Goal: Transaction & Acquisition: Purchase product/service

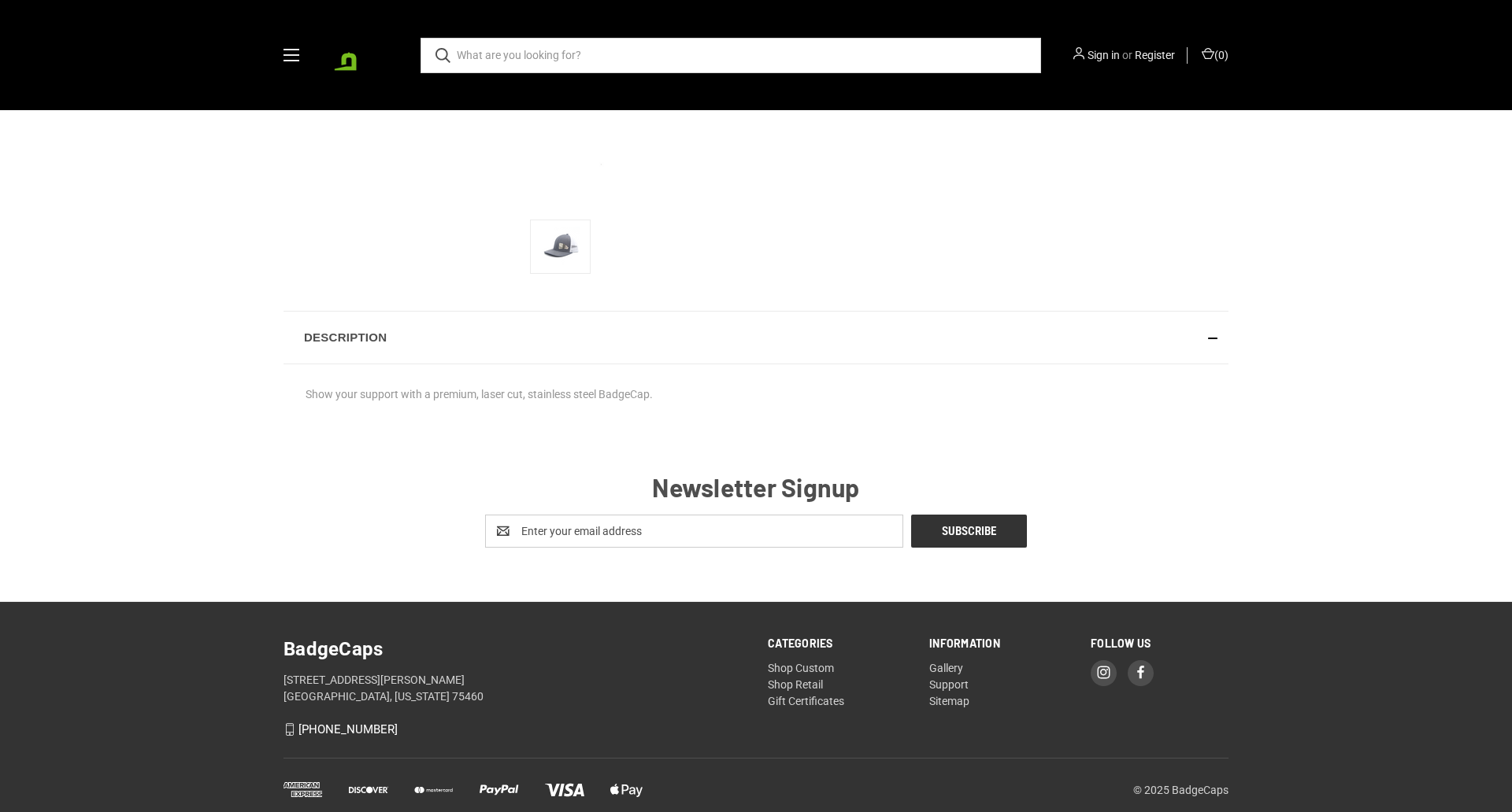
scroll to position [523, 0]
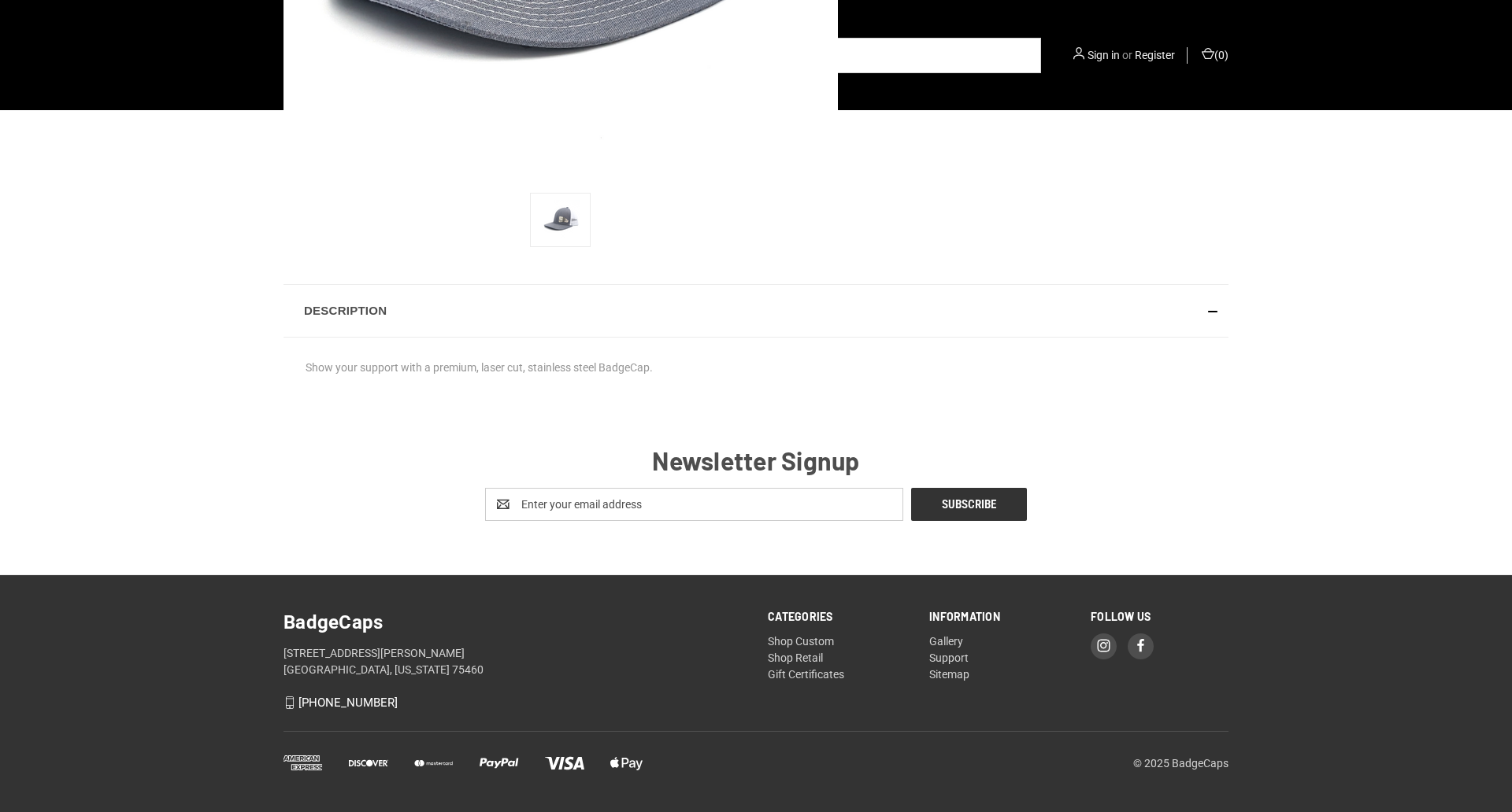
radio input "true"
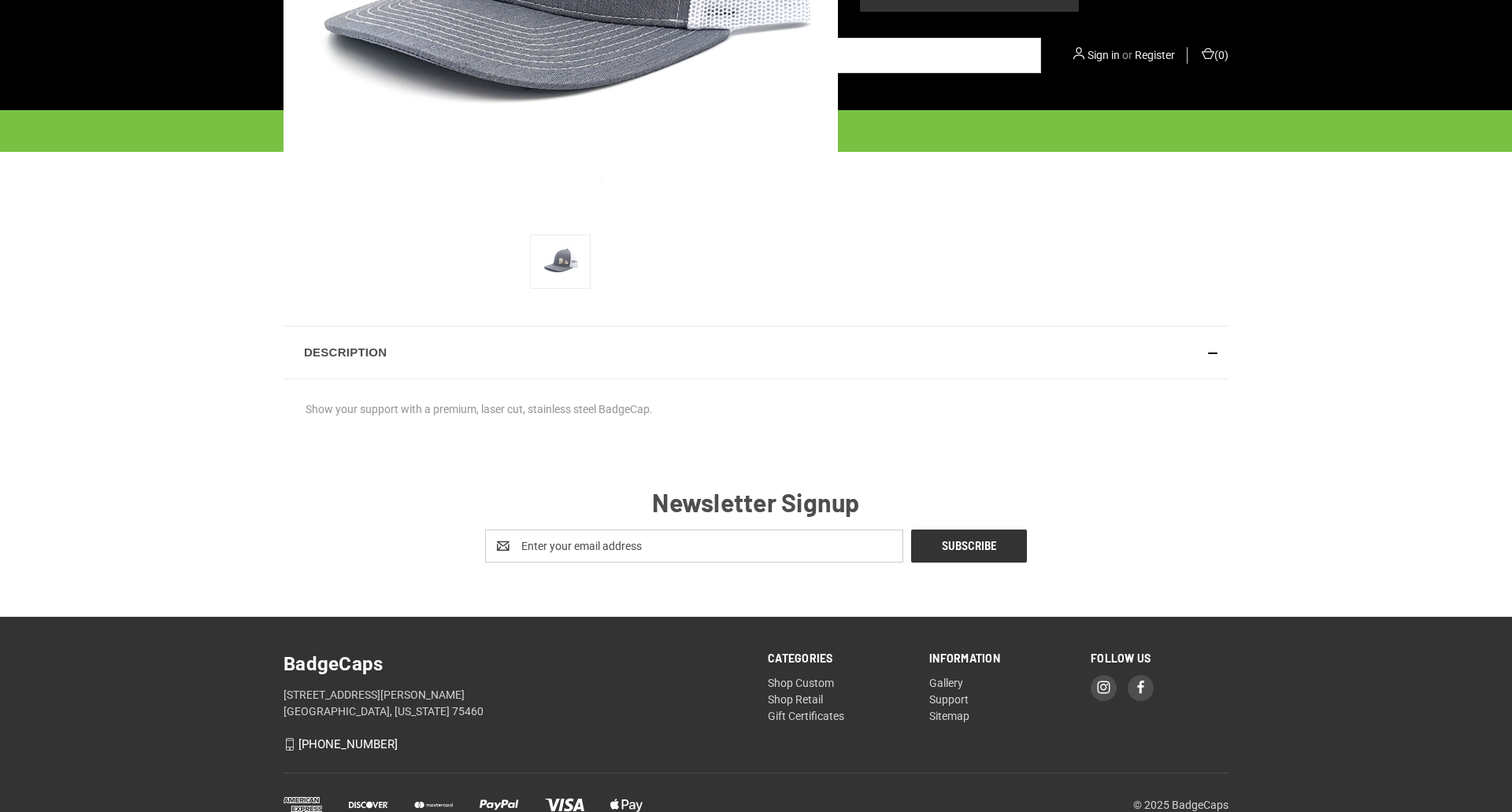
scroll to position [0, 0]
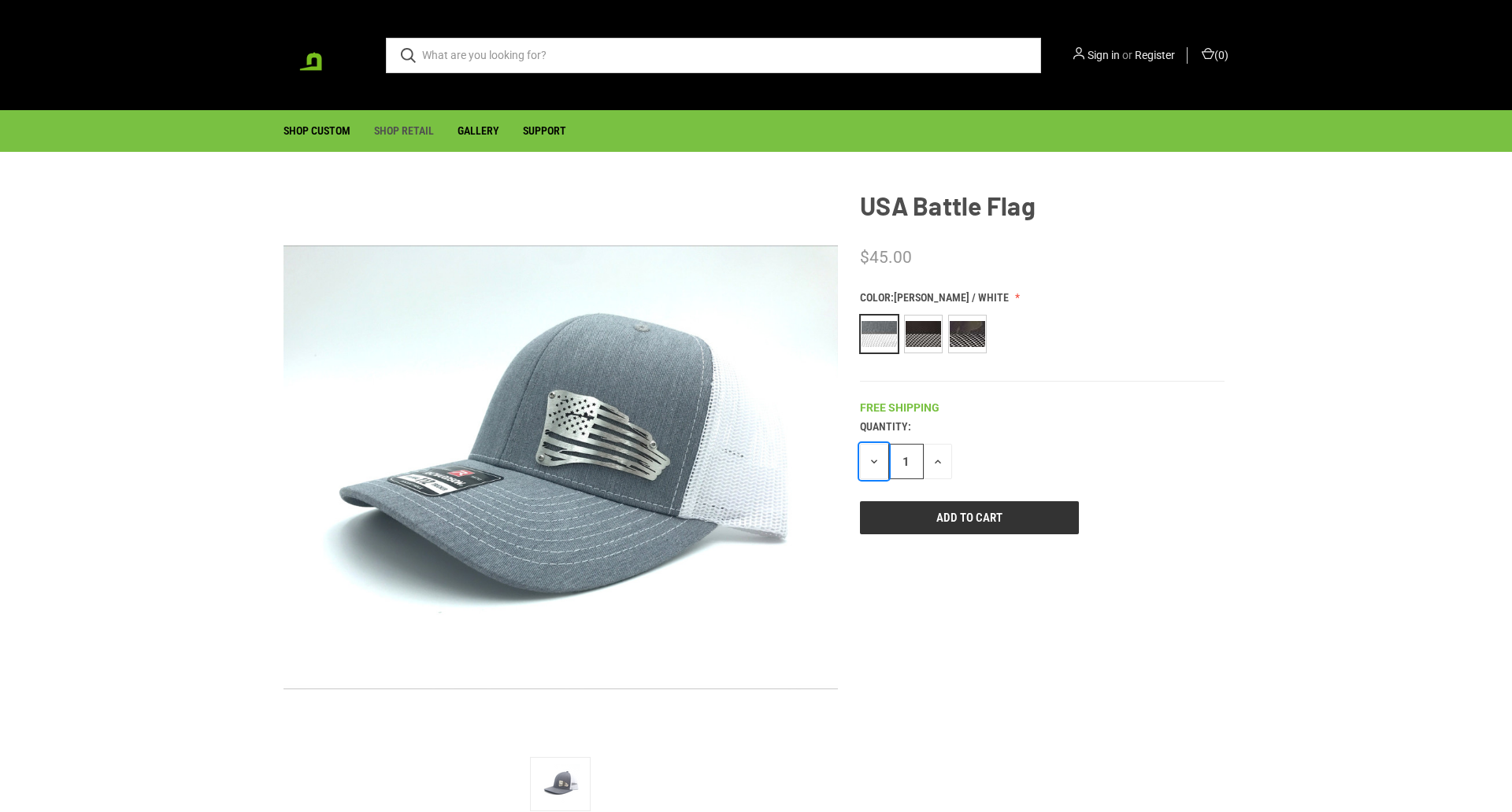
click at [874, 461] on icon "button" at bounding box center [874, 461] width 12 height 12
click at [905, 461] on input "1" at bounding box center [905, 461] width 35 height 35
click at [938, 461] on icon "button" at bounding box center [938, 461] width 12 height 12
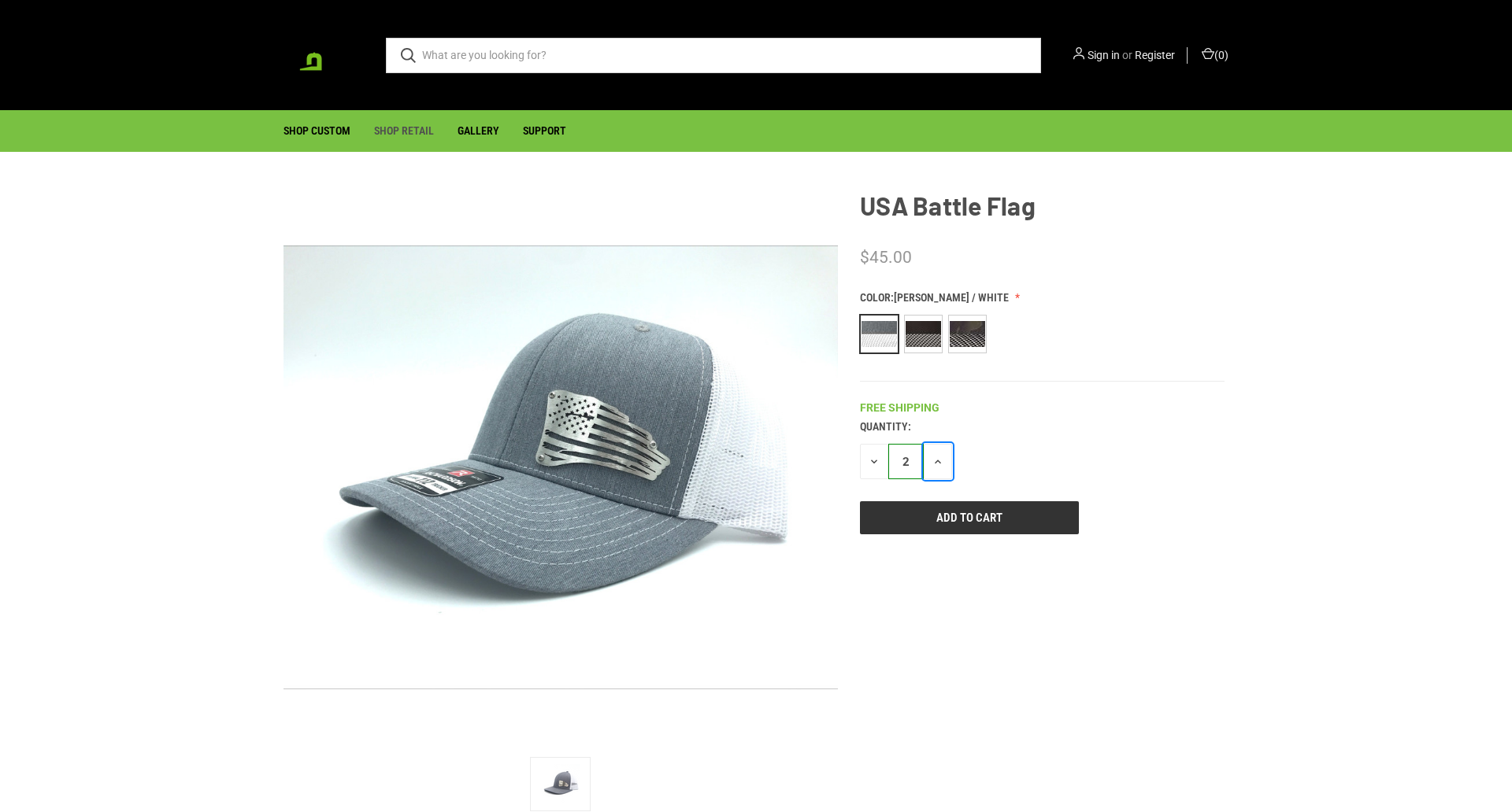
type input "3"
click at [969, 518] on input "Add to Cart" at bounding box center [969, 517] width 219 height 33
type input "Add to Cart"
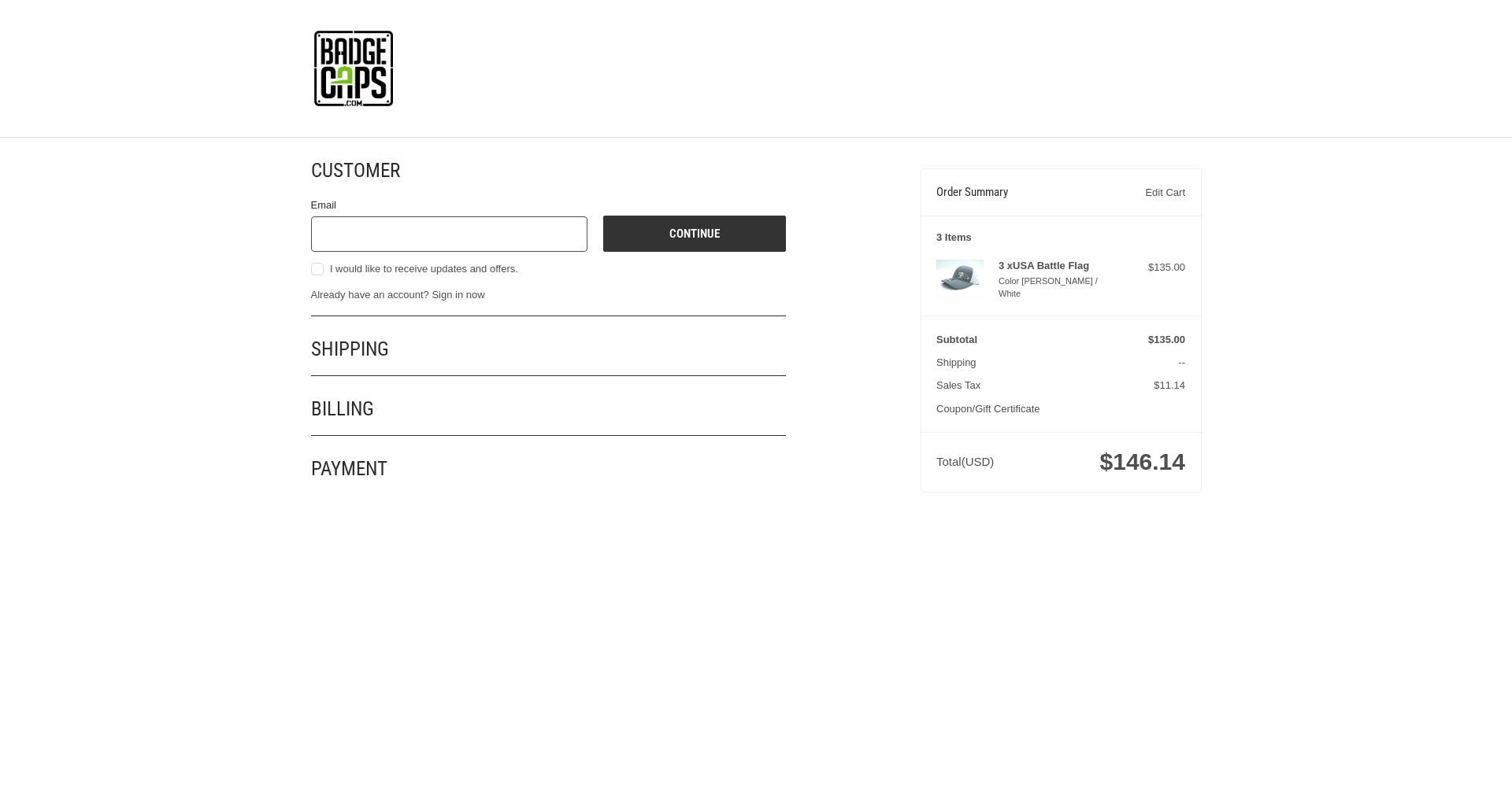
click at [449, 234] on input "Email" at bounding box center [449, 233] width 277 height 35
type input "reflectiz@bigcommerce.com"
click at [694, 234] on button "Continue" at bounding box center [694, 234] width 183 height 36
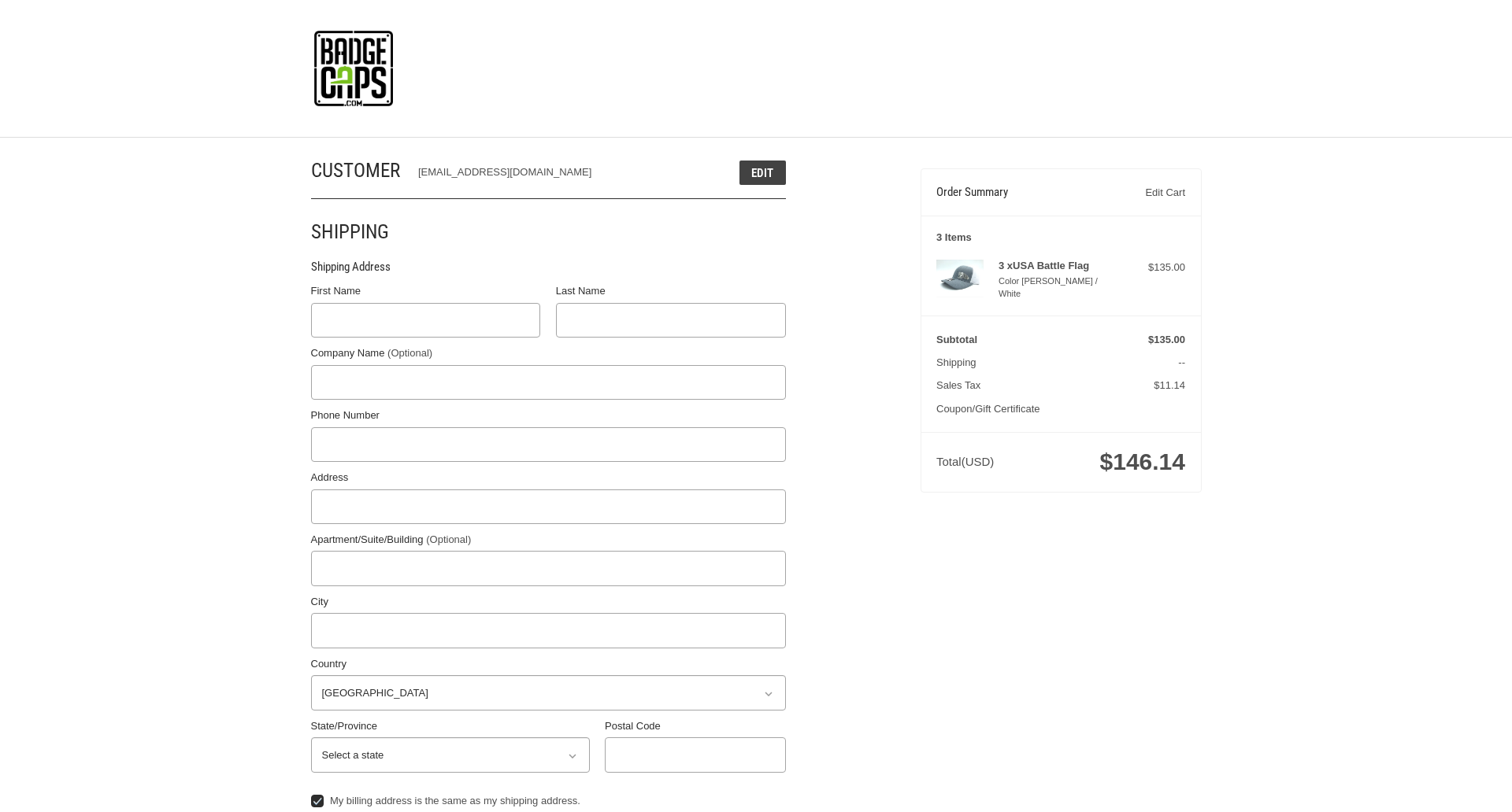
select select "US"
click at [426, 320] on input "First Name" at bounding box center [426, 320] width 230 height 35
type input "reflectiz"
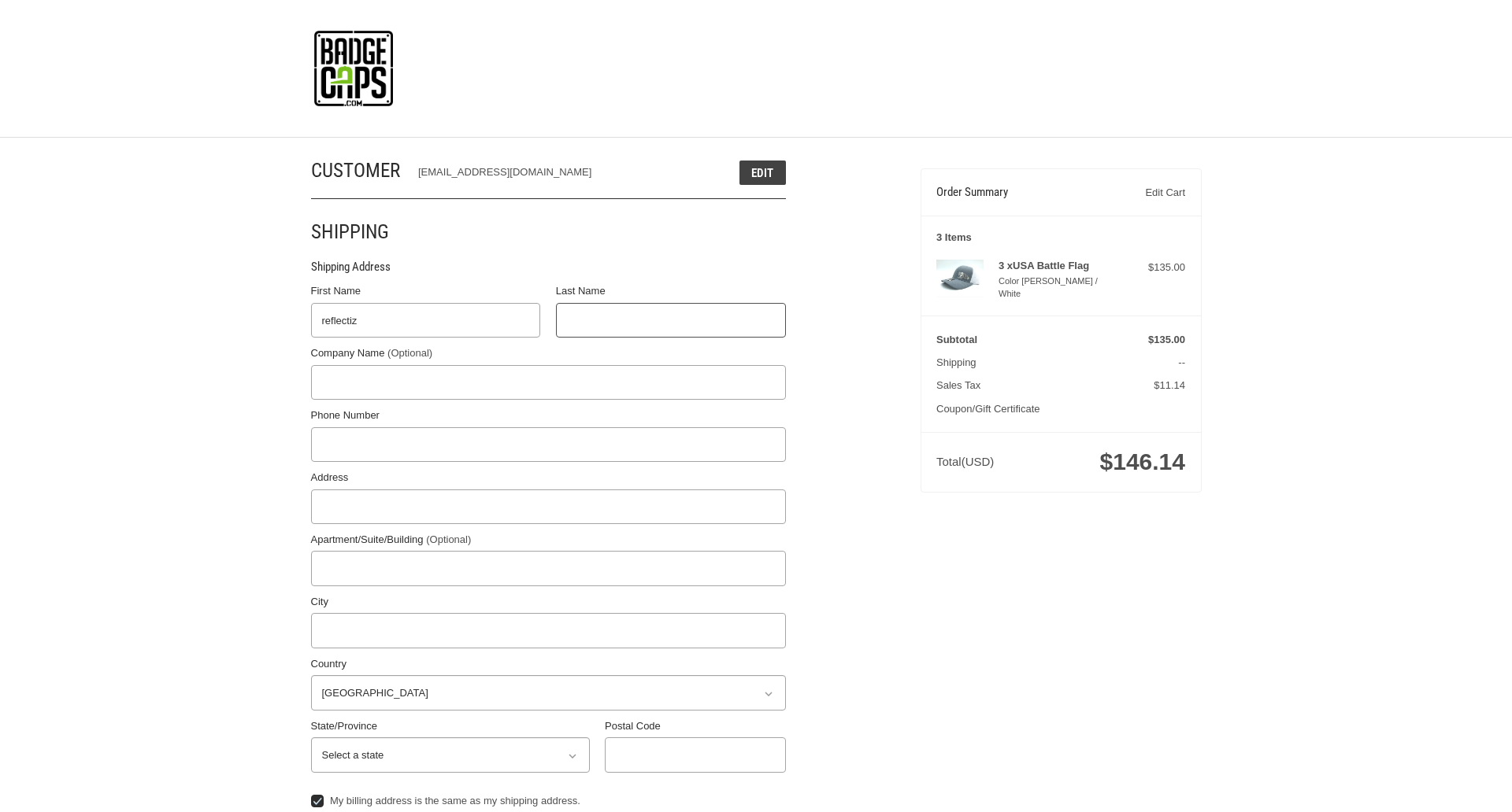
click at [670, 320] on input "Last Name" at bounding box center [671, 320] width 230 height 35
type input "bigcommerce"
click at [695, 755] on input "Postal Code" at bounding box center [695, 754] width 181 height 35
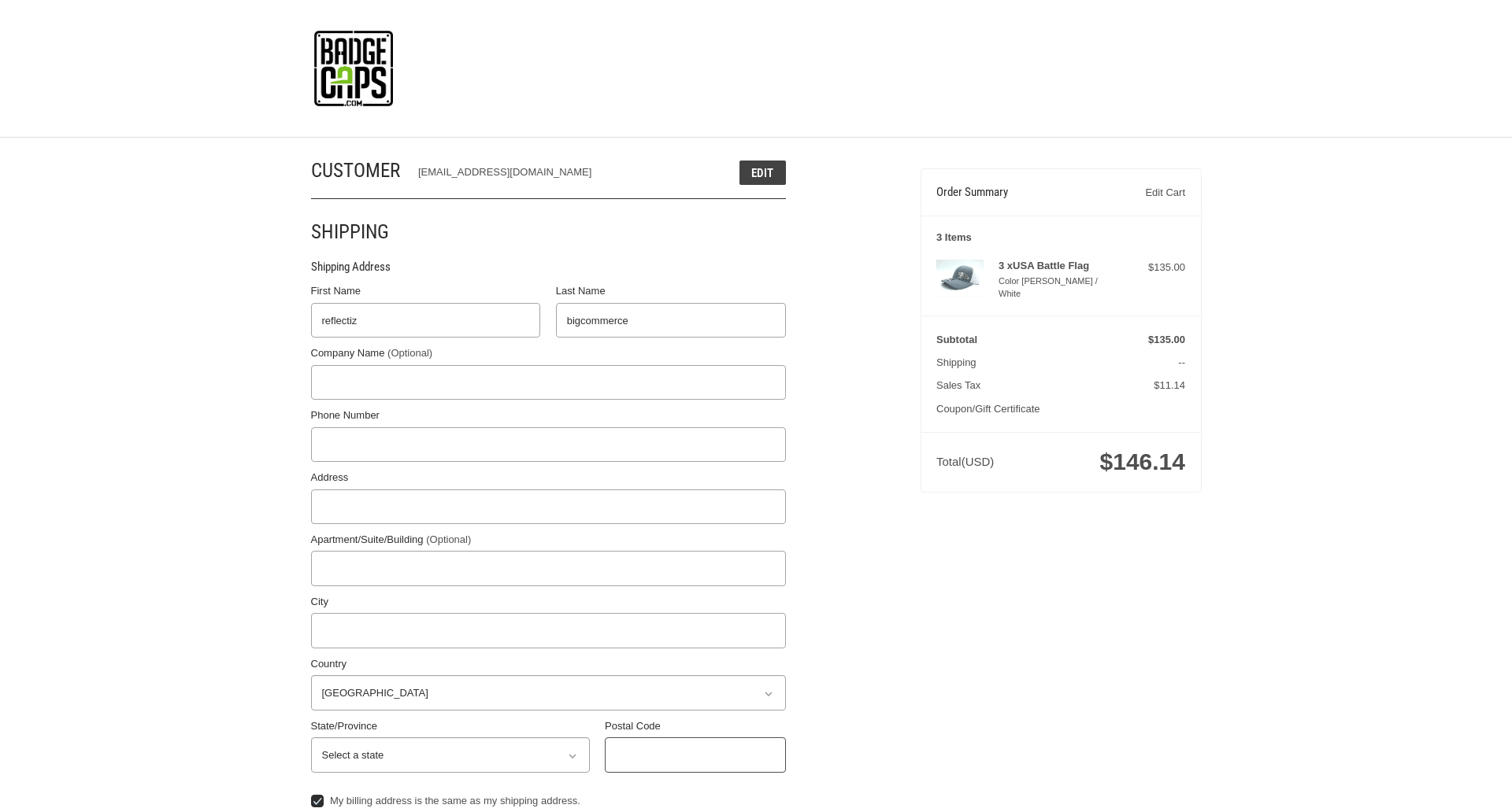
click at [695, 755] on input "Postal Code" at bounding box center [695, 754] width 181 height 35
click at [695, 755] on input "78701" at bounding box center [695, 754] width 181 height 35
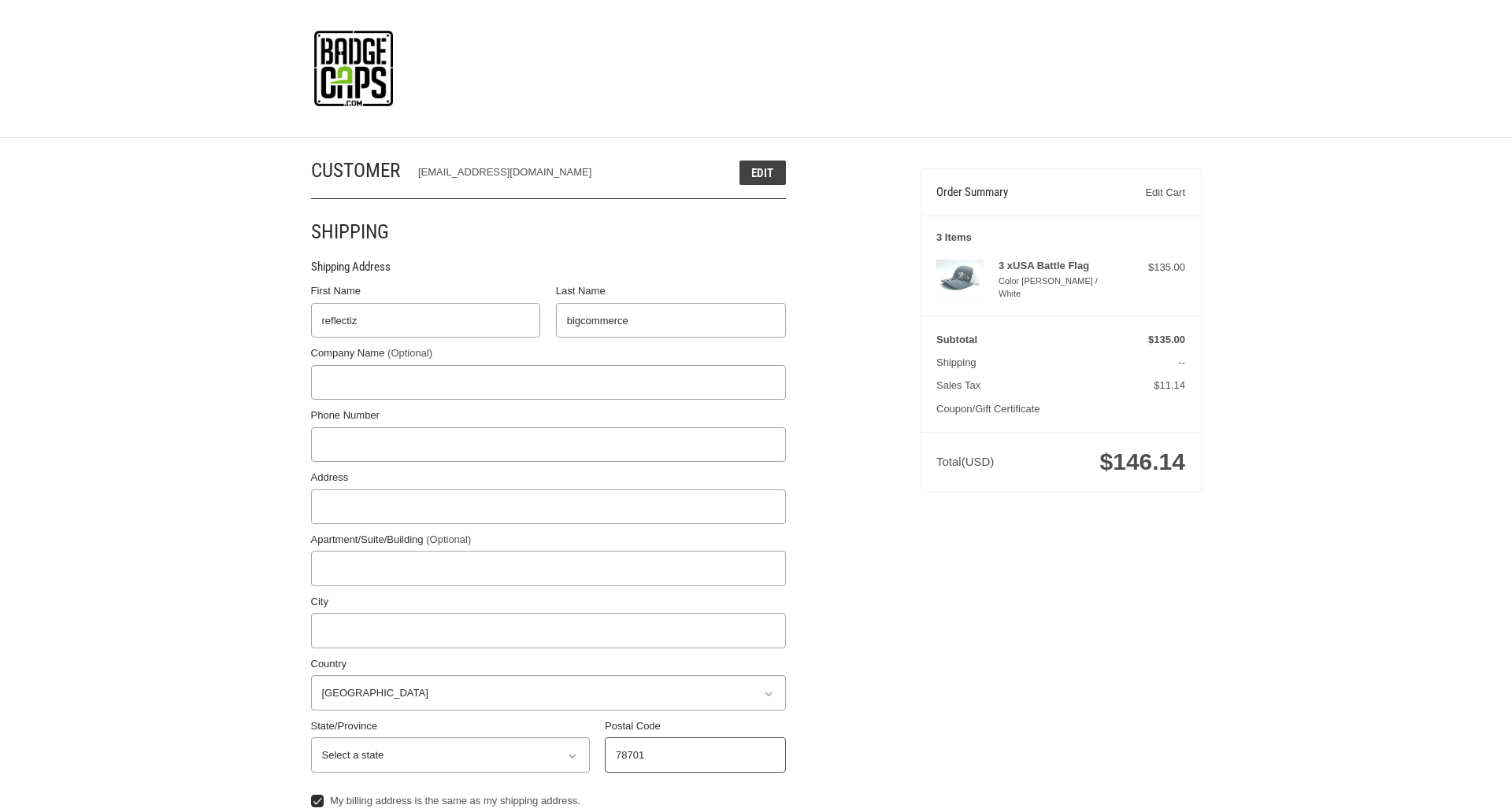
type input "78701"
click at [548, 506] on input "Address" at bounding box center [548, 507] width 475 height 35
type input "11305 4 Points Dr Building 2, Suite 100"
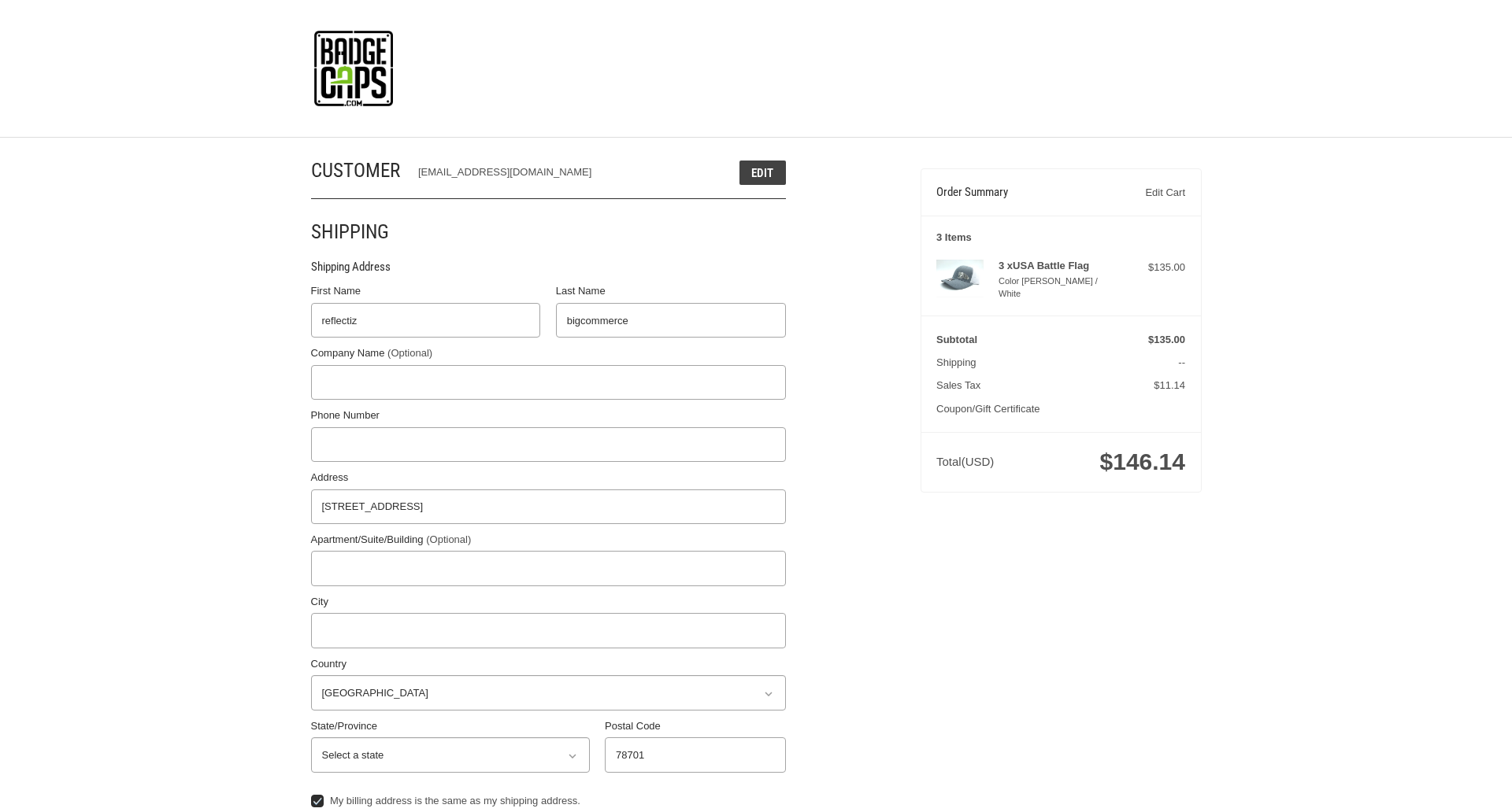
click at [351, 271] on legend "Shipping Address" at bounding box center [351, 271] width 80 height 26
click at [695, 755] on input "78701" at bounding box center [695, 754] width 181 height 35
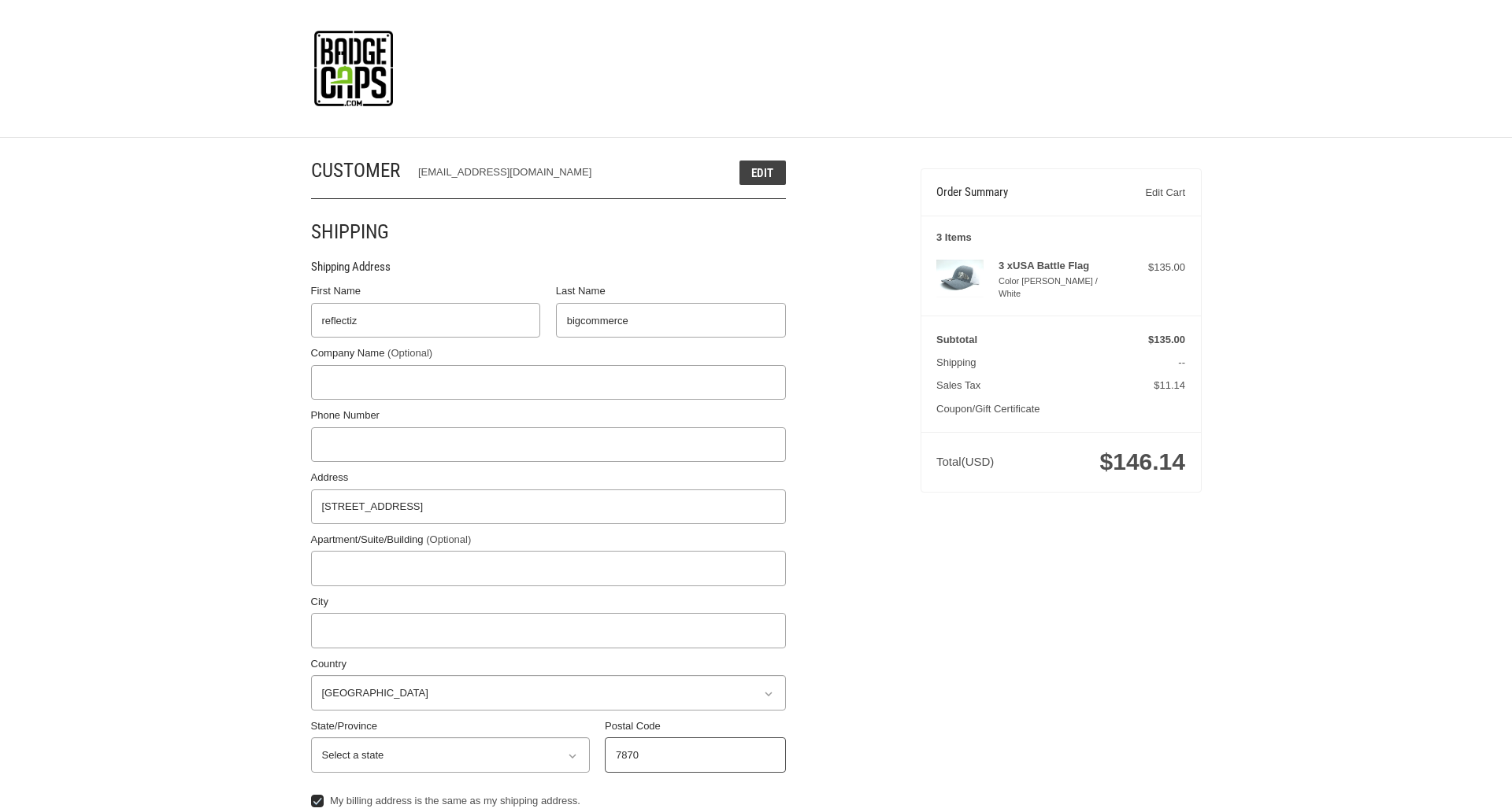
type input "78701"
select select "TX"
click at [548, 568] on input "Apartment/Suite/Building (Optional)" at bounding box center [548, 568] width 475 height 35
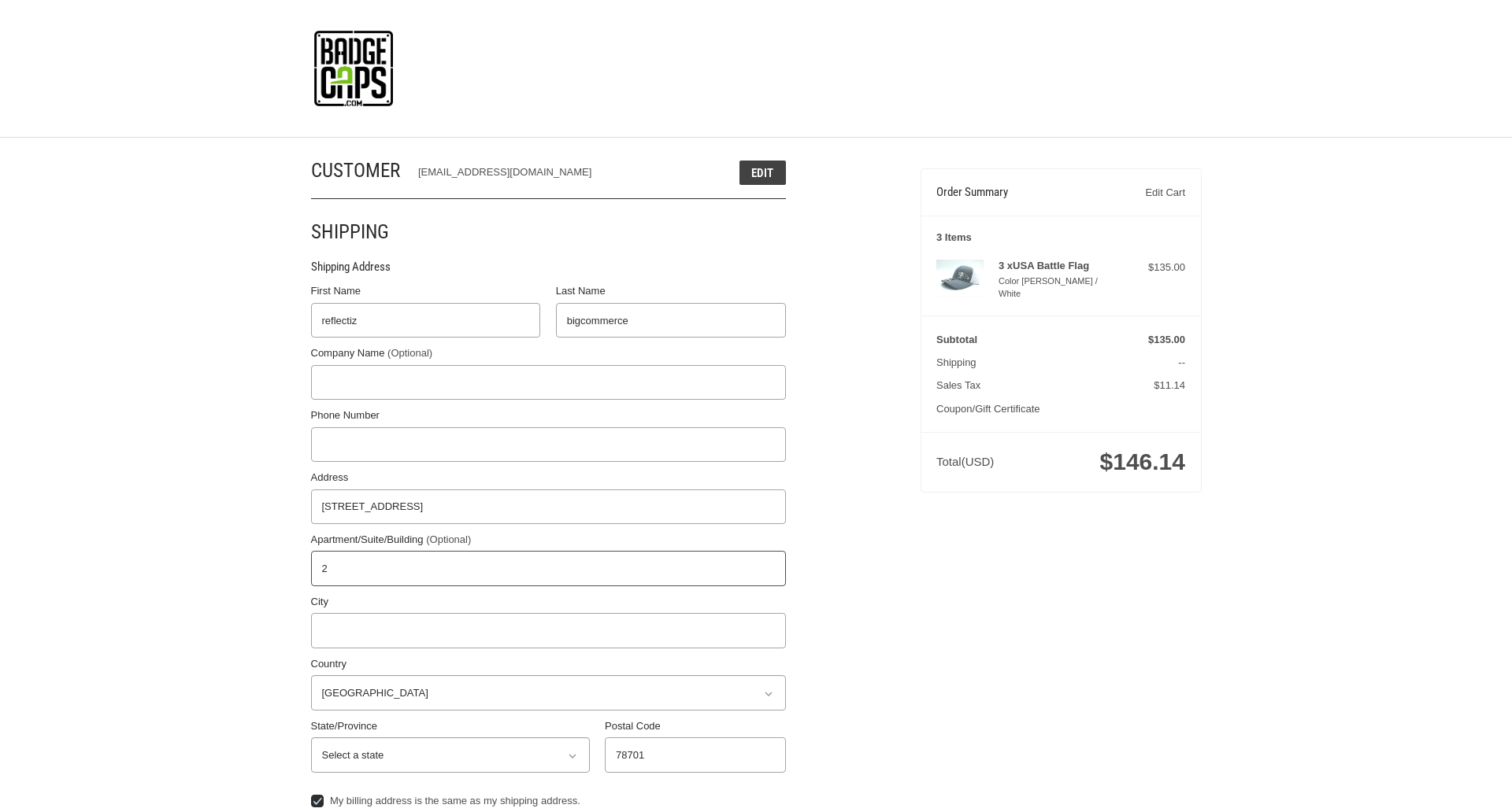
type input "2"
click at [548, 630] on input "City" at bounding box center [548, 630] width 475 height 35
click at [548, 630] on input "Austin" at bounding box center [548, 630] width 475 height 35
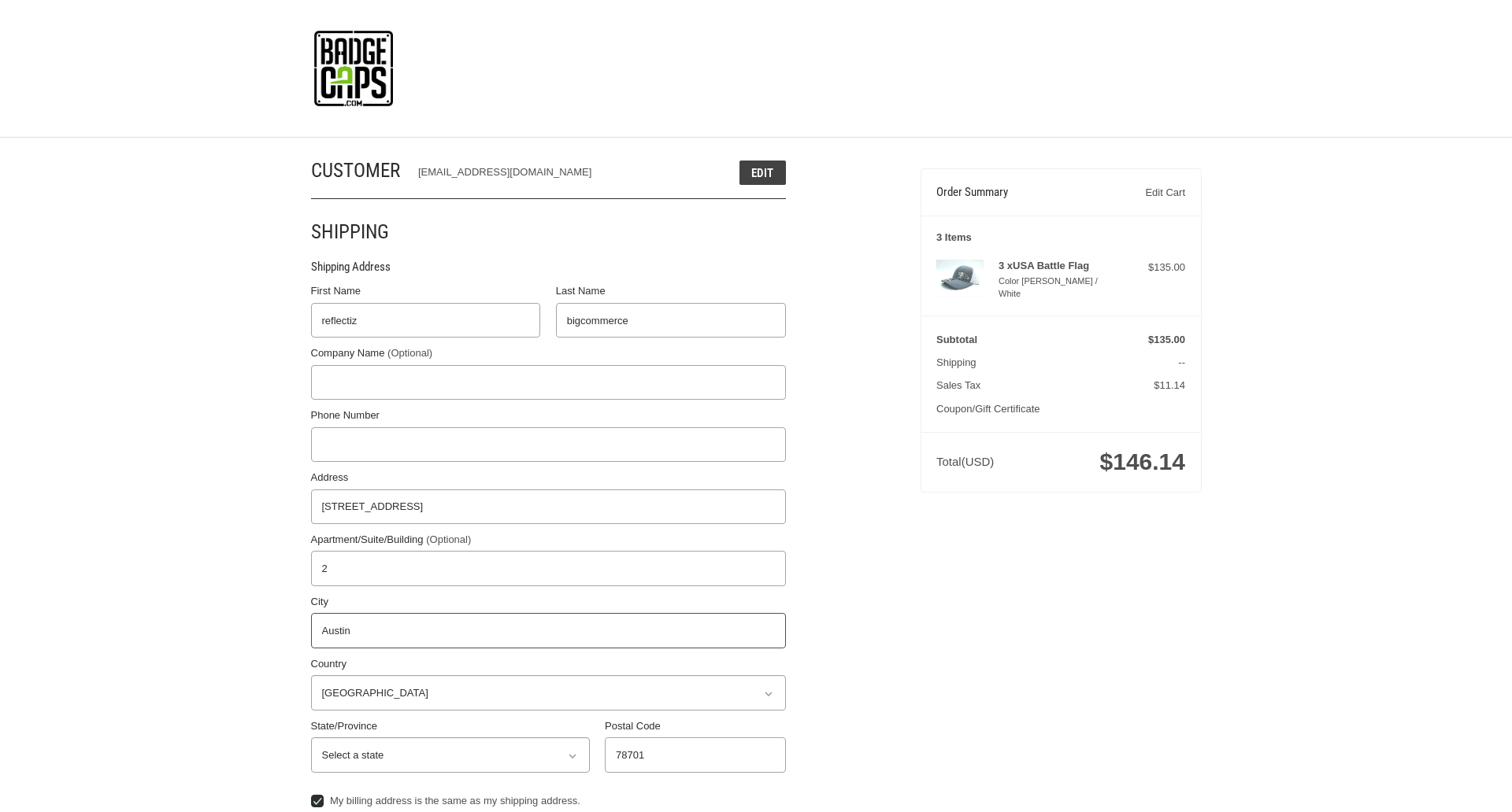
click at [548, 630] on input "Austin" at bounding box center [548, 630] width 475 height 35
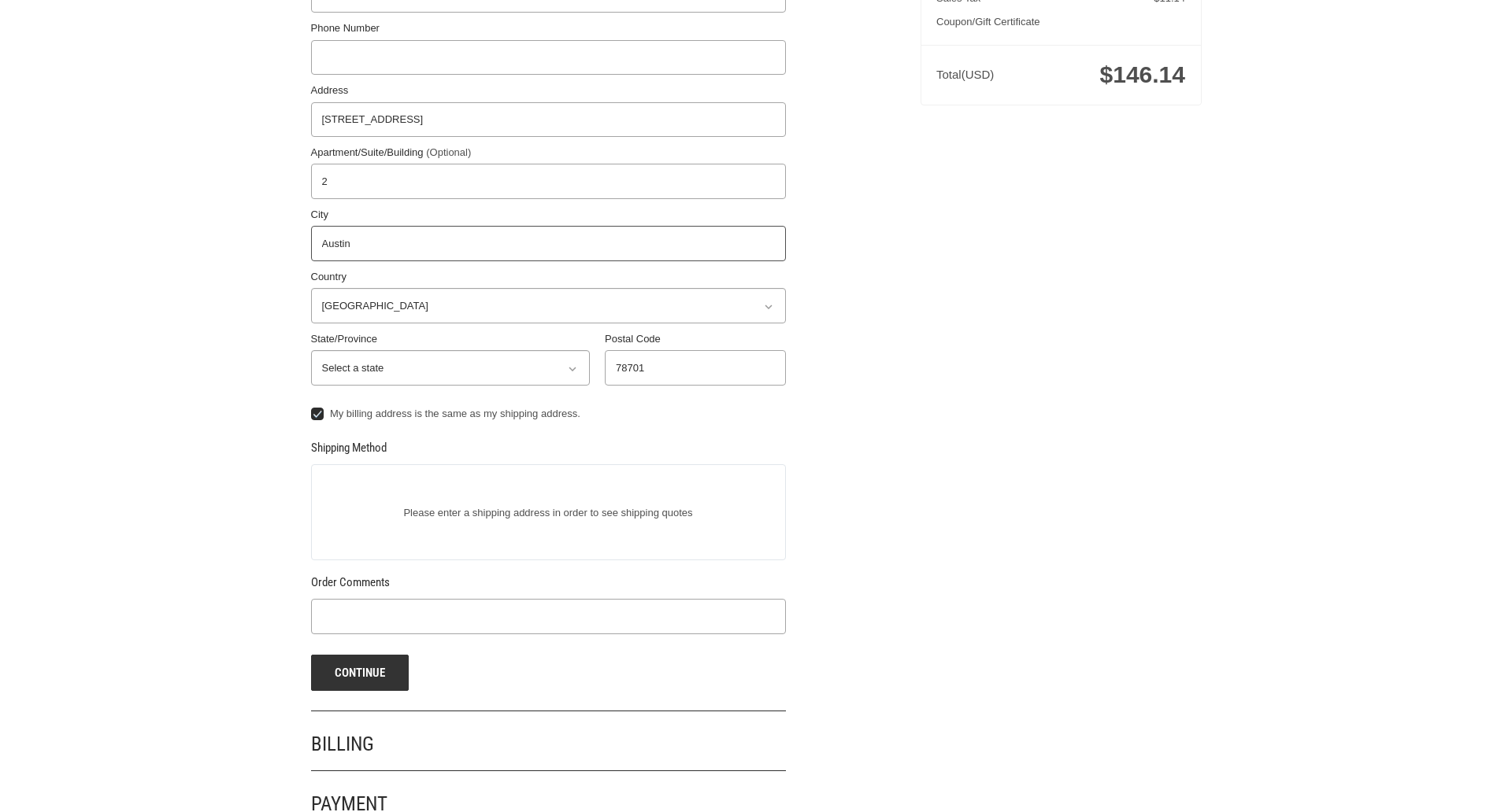
scroll to position [421, 0]
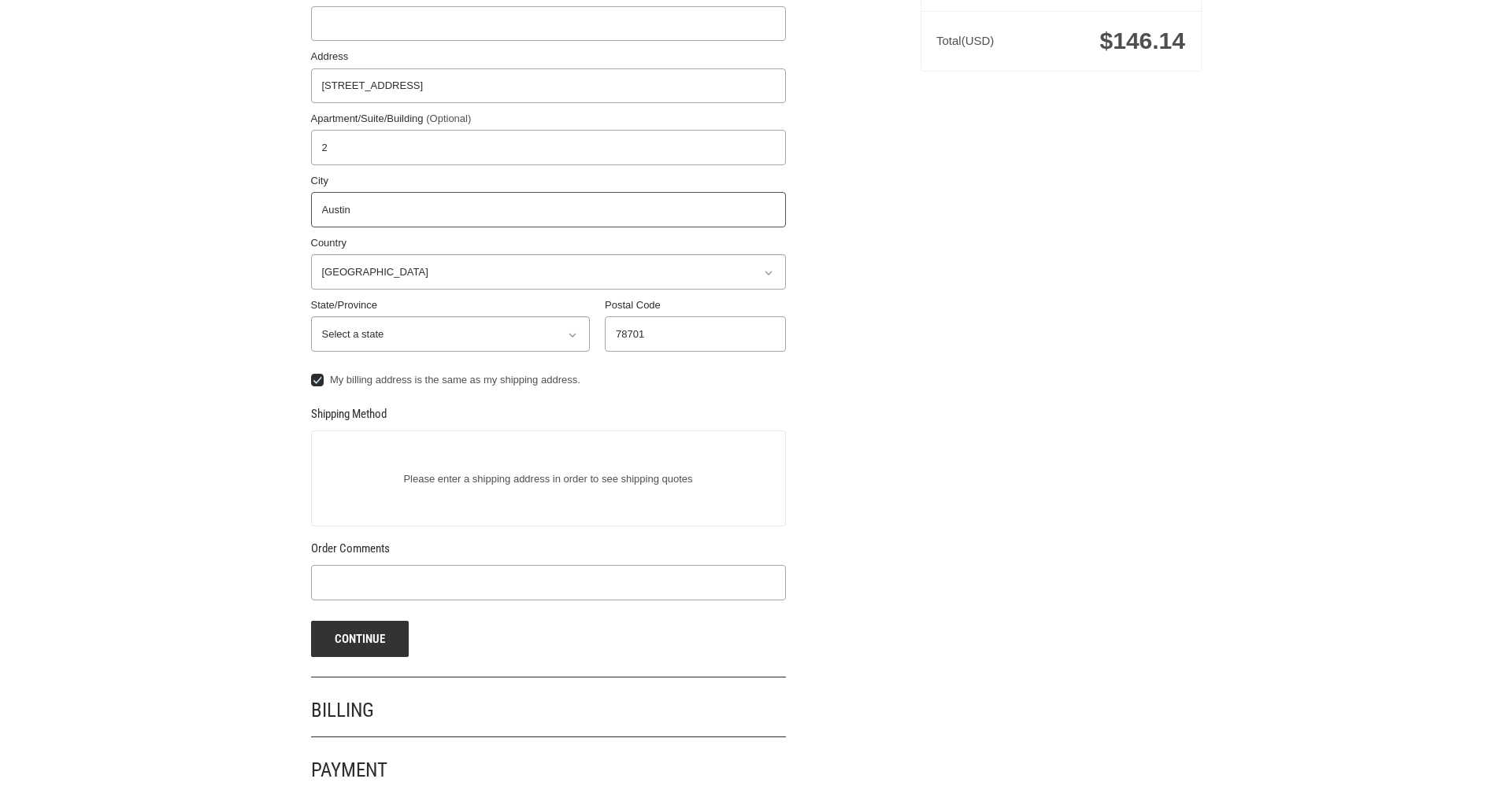
type input "Austin"
click at [548, 23] on input "Phone Number" at bounding box center [548, 24] width 475 height 35
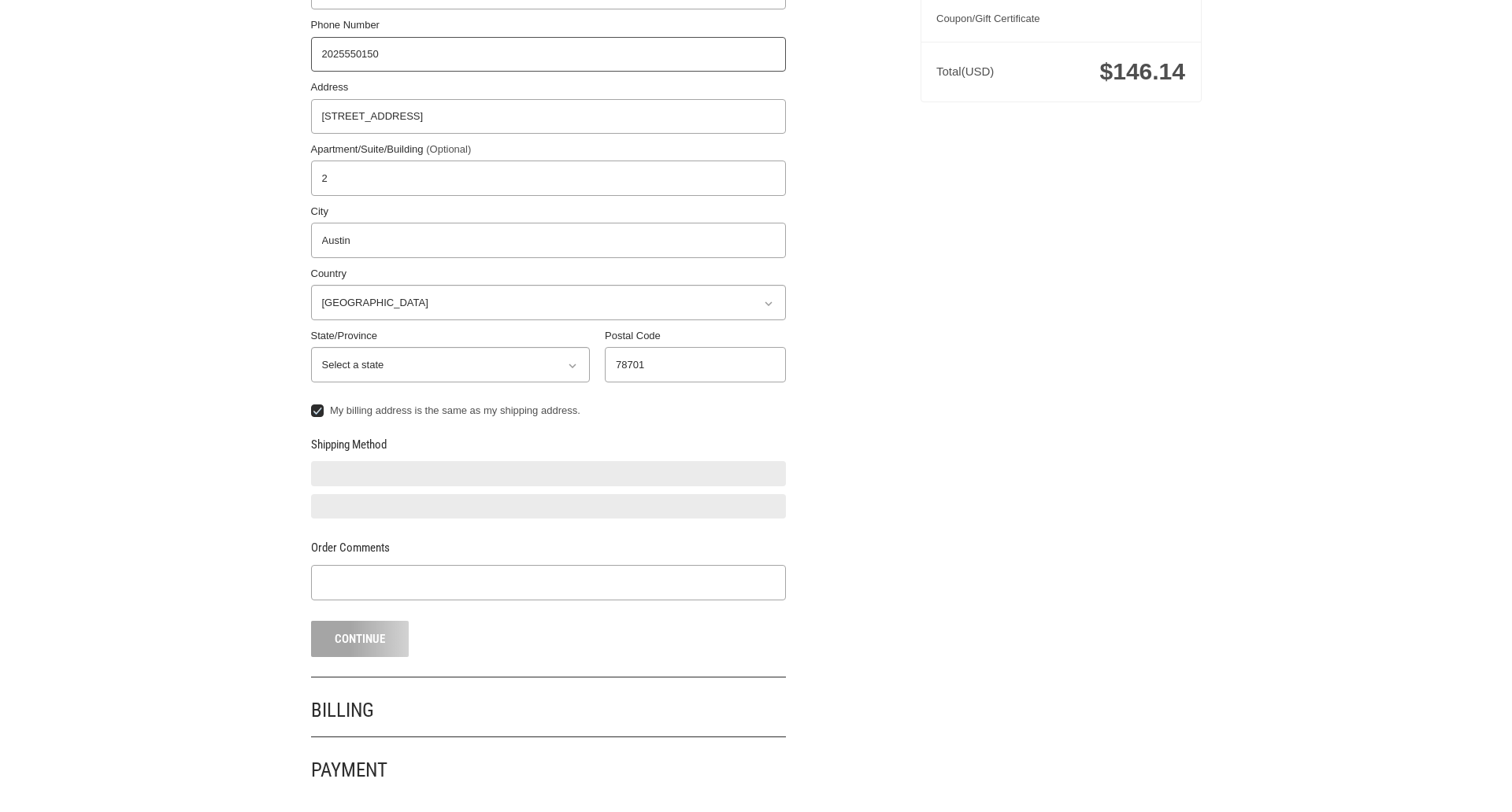
type input "2025550150"
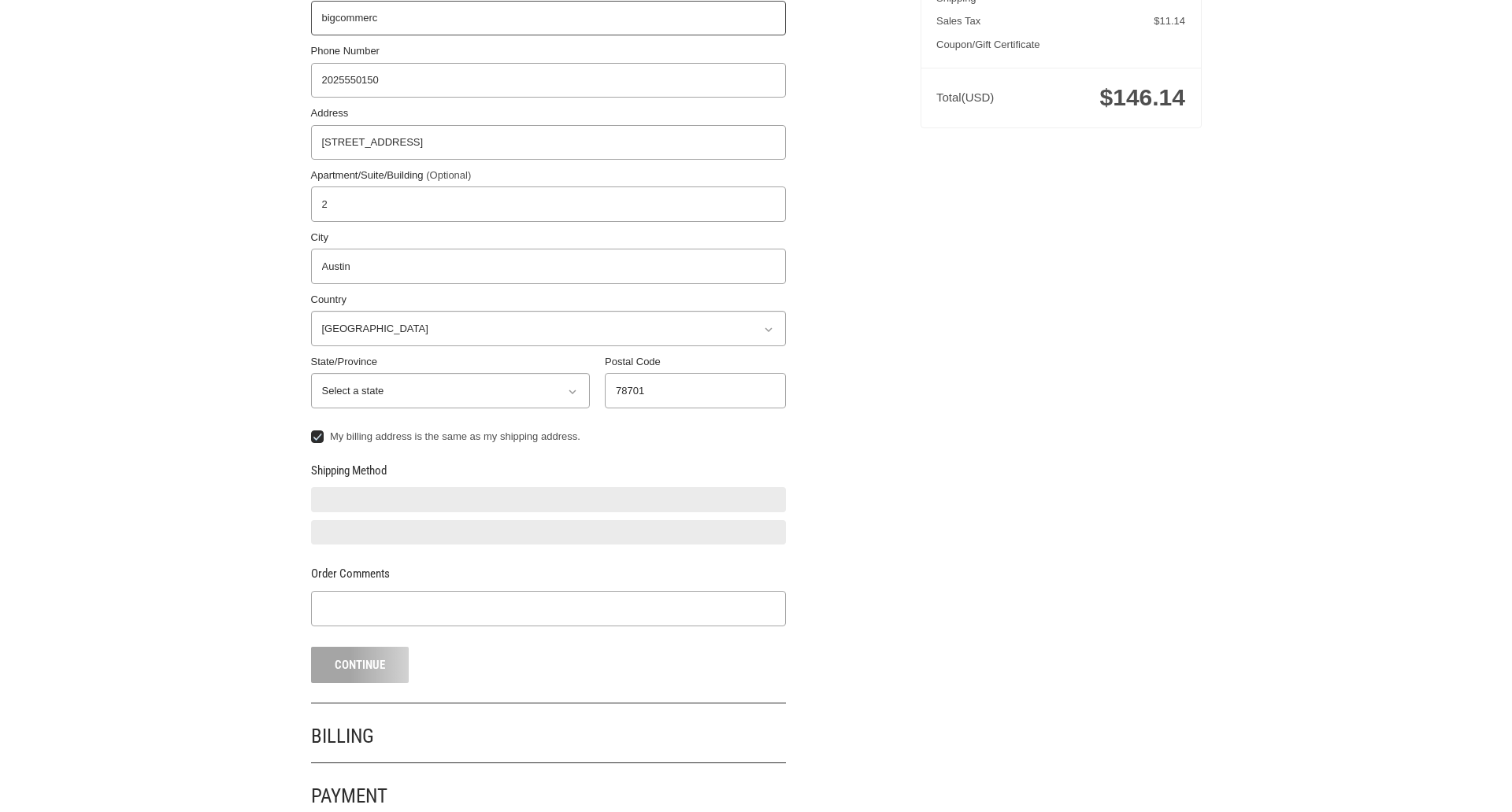
type input "bigcommerce"
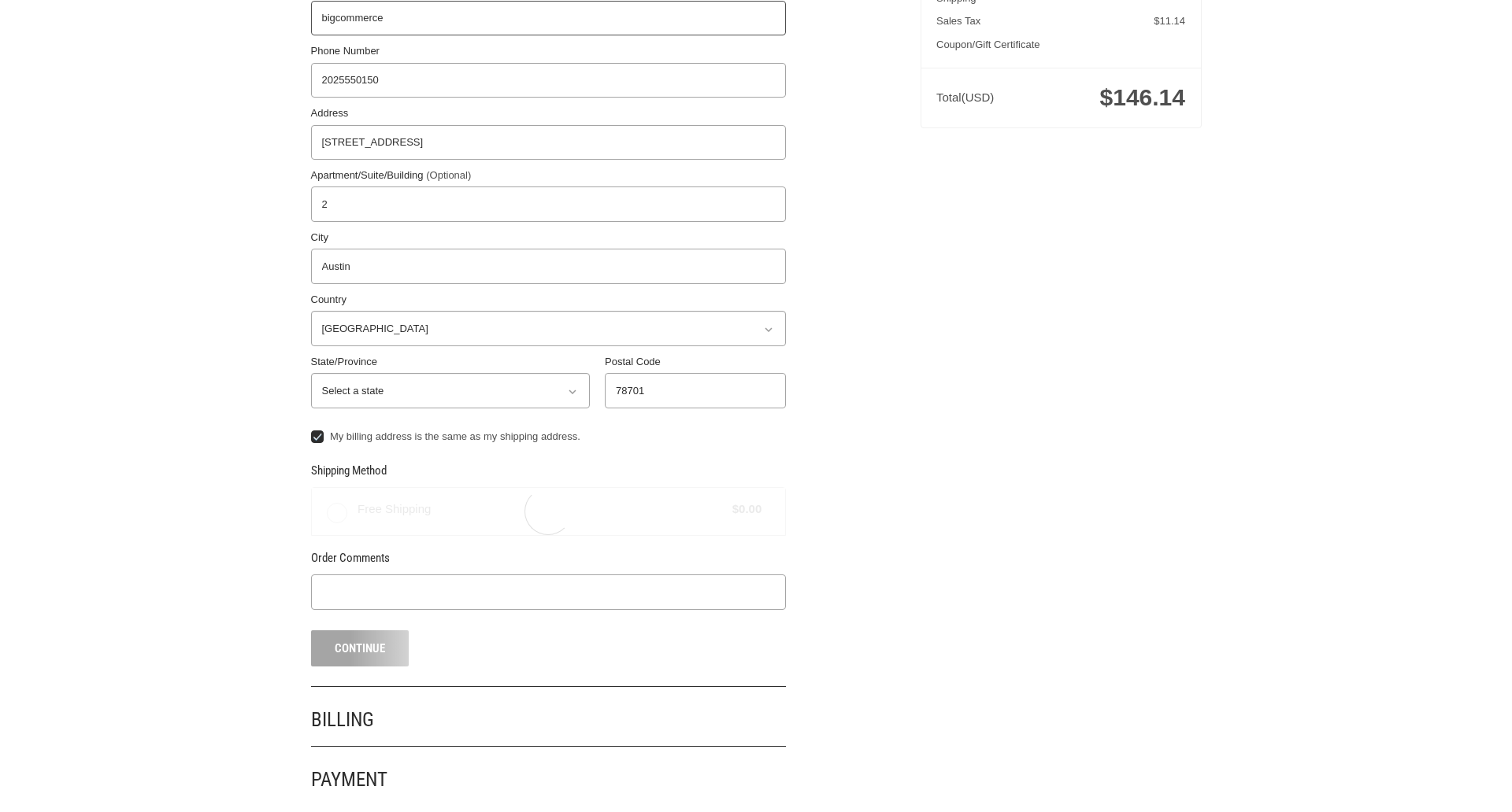
radio input "true"
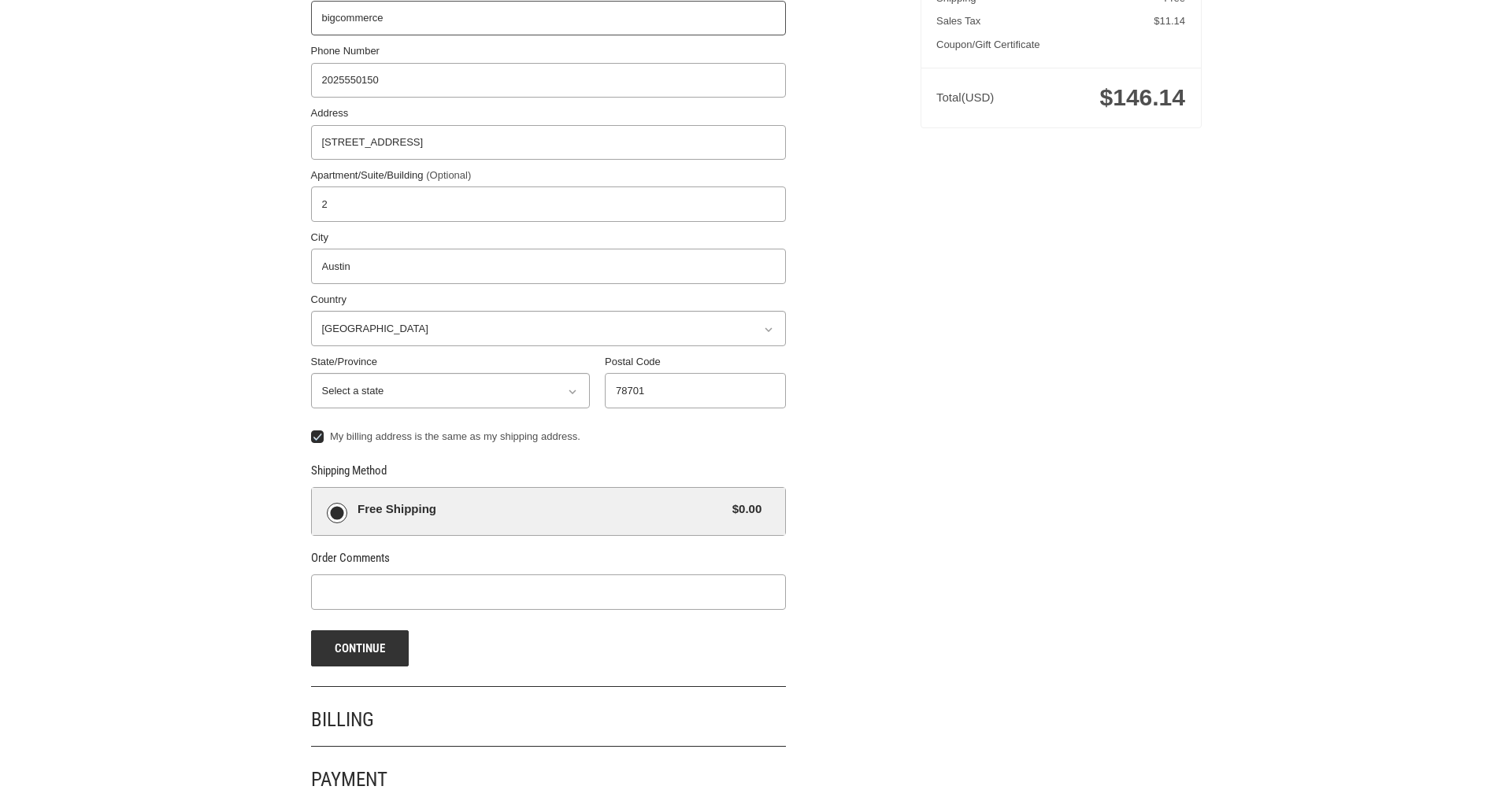
scroll to position [374, 0]
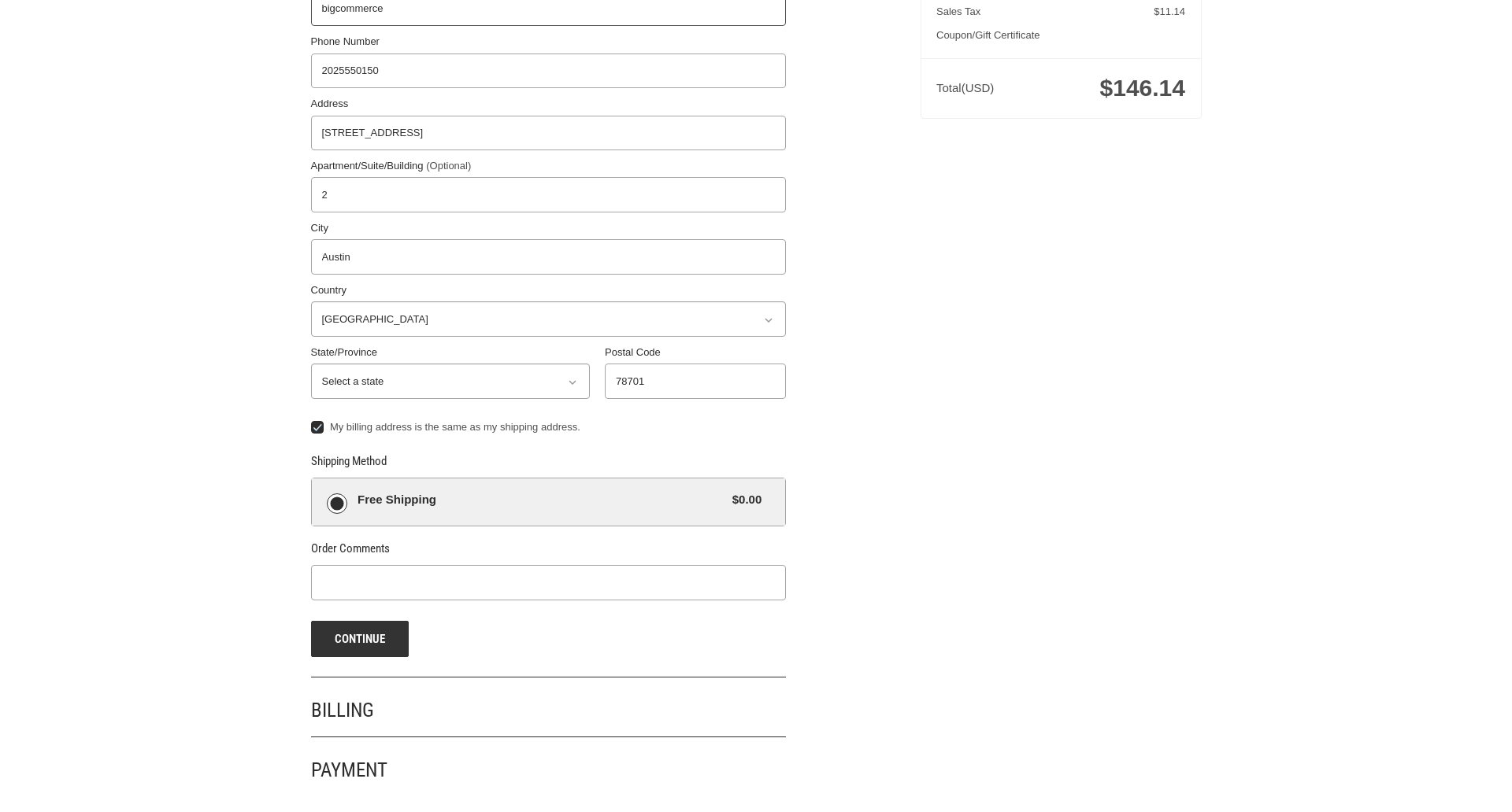
type input "bigcommerce"
click at [548, 502] on span "Free Shipping" at bounding box center [540, 499] width 367 height 18
click at [313, 479] on input "Free Shipping $0.00" at bounding box center [312, 478] width 1 height 1
click at [359, 640] on button "Continue" at bounding box center [360, 640] width 99 height 36
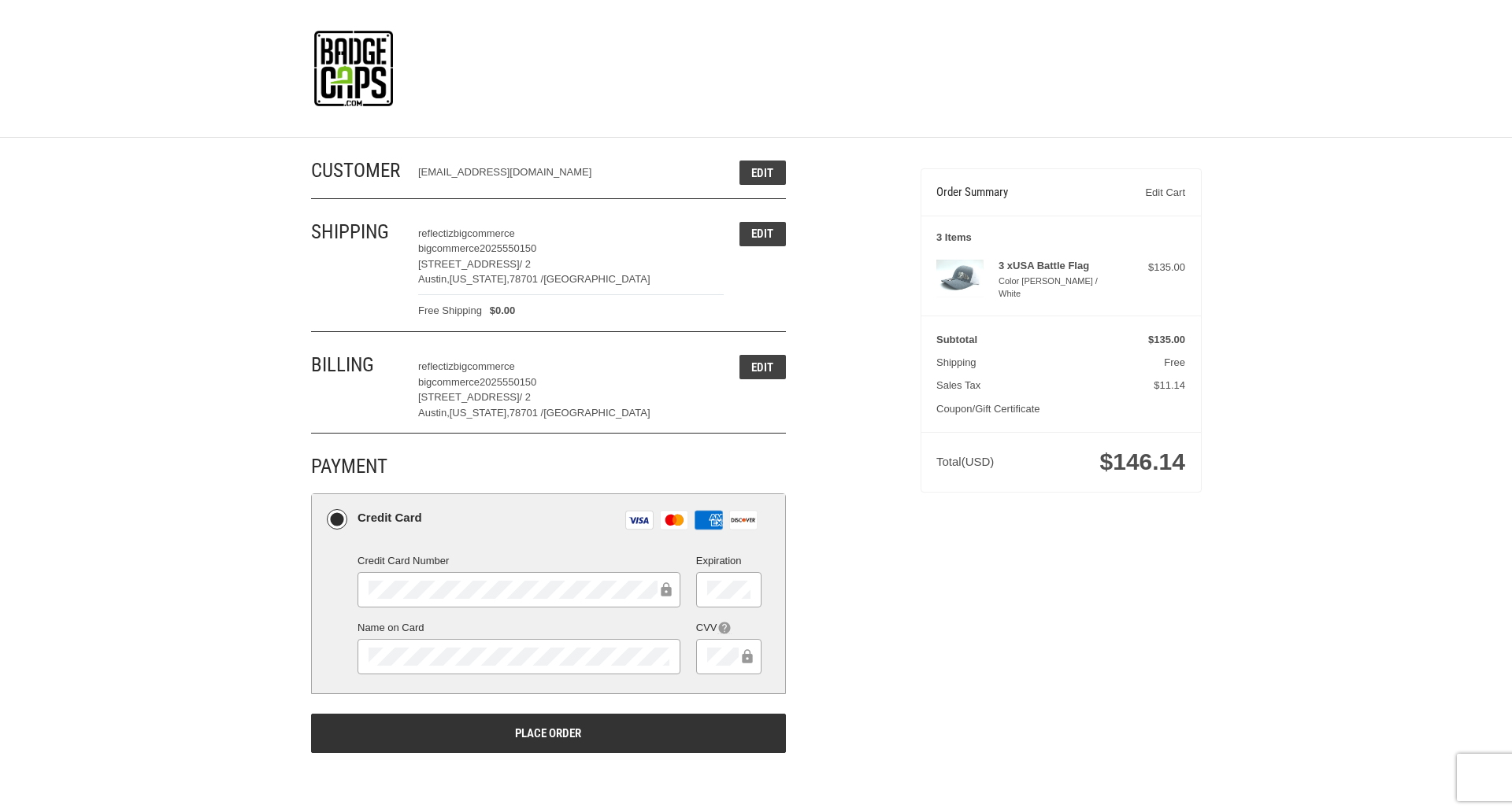
scroll to position [0, 0]
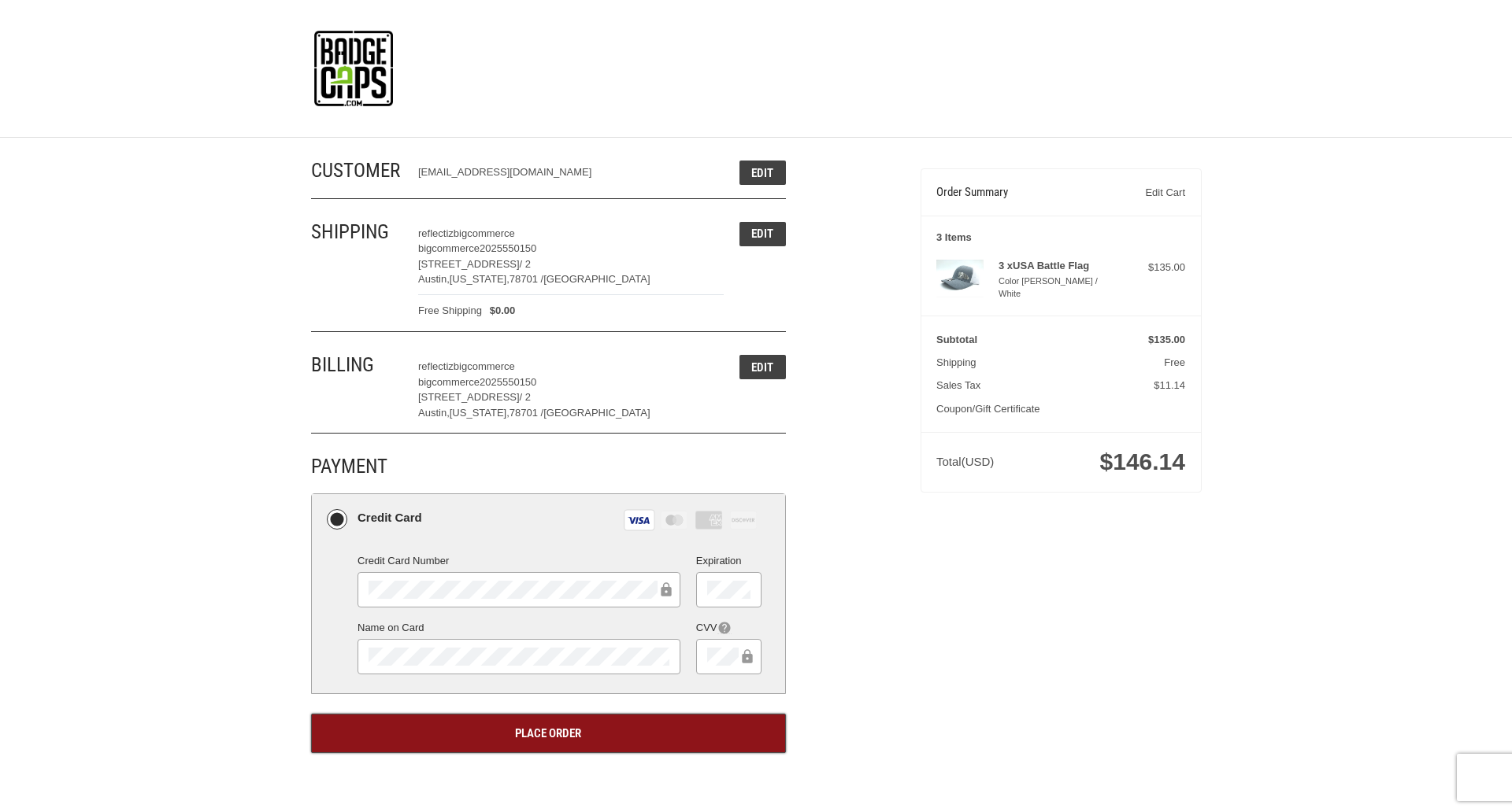
click at [548, 732] on button "Place Order" at bounding box center [548, 734] width 475 height 40
